Goal: Transaction & Acquisition: Purchase product/service

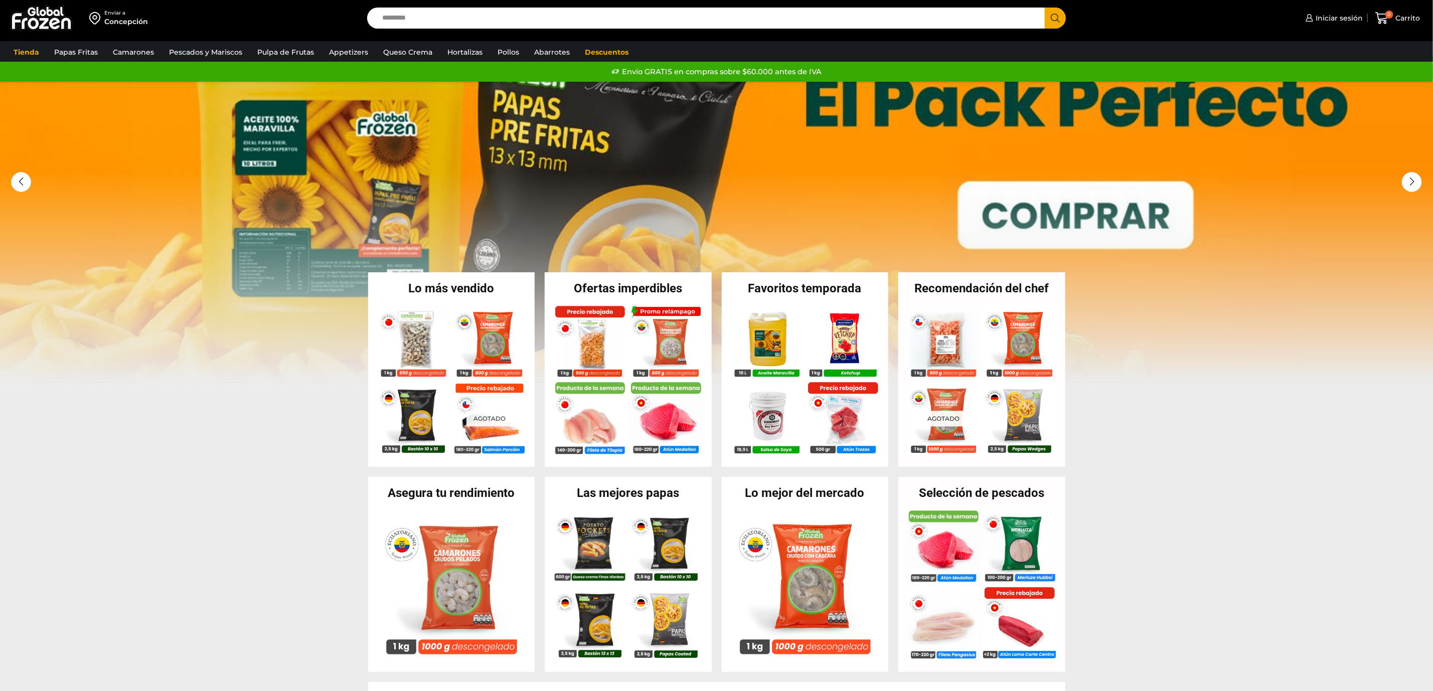
click at [423, 17] on input "Search input" at bounding box center [708, 18] width 663 height 21
type input "****"
click at [1044, 8] on button "Search" at bounding box center [1054, 18] width 21 height 21
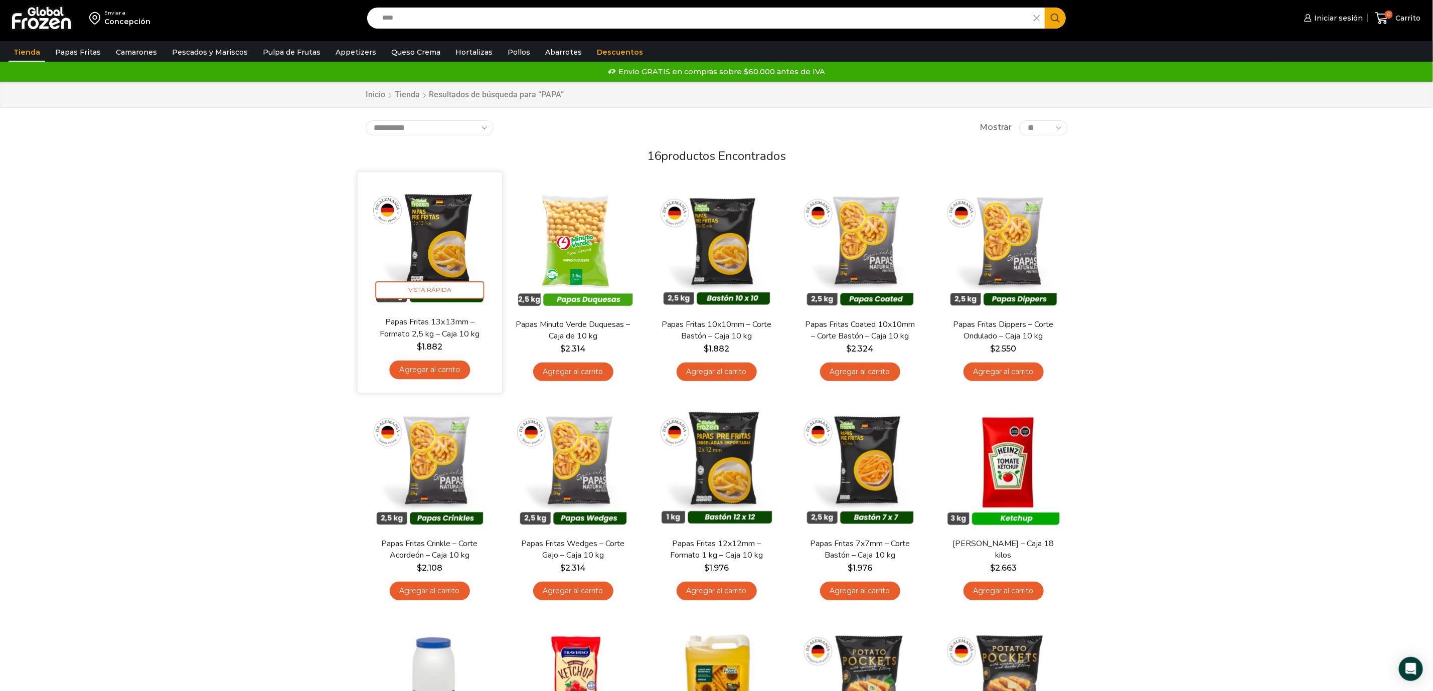
click at [428, 244] on img at bounding box center [429, 244] width 129 height 129
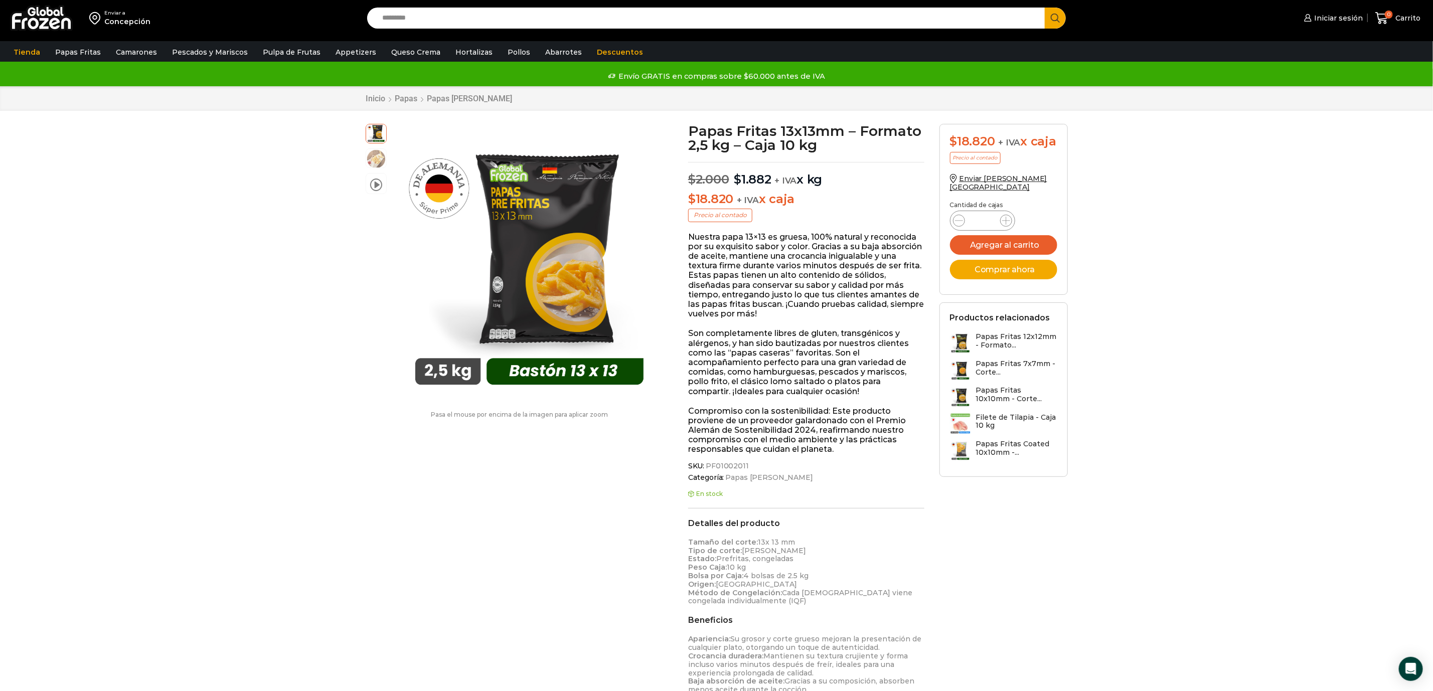
click at [721, 469] on span "PF01002011" at bounding box center [726, 466] width 45 height 9
copy div "PF01002011"
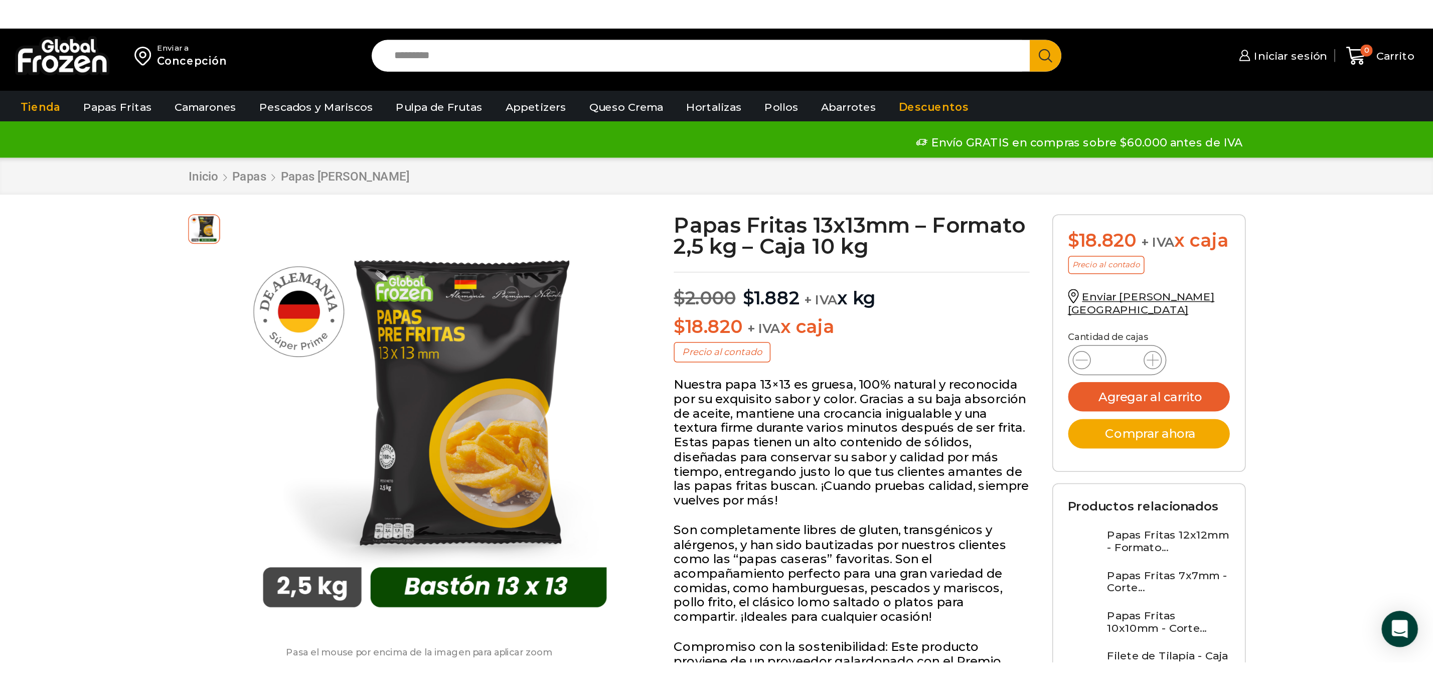
scroll to position [1, 0]
